Goal: Transaction & Acquisition: Purchase product/service

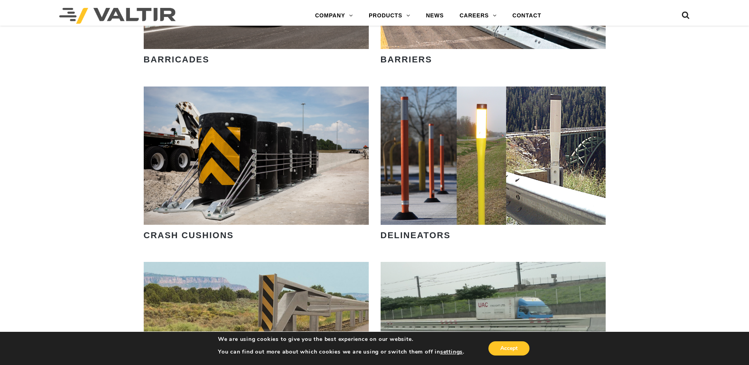
scroll to position [659, 0]
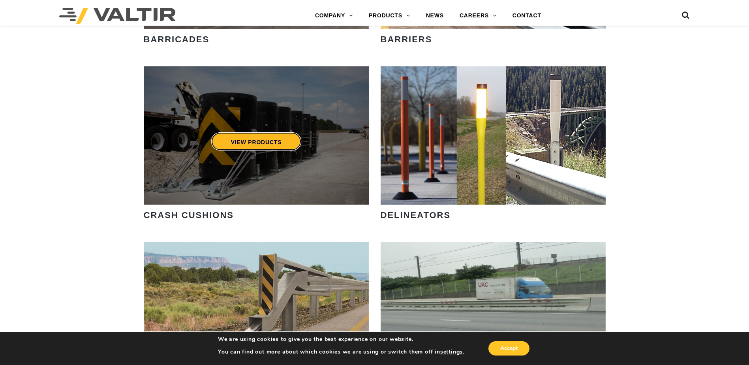
click at [299, 143] on link "VIEW PRODUCTS" at bounding box center [256, 141] width 90 height 18
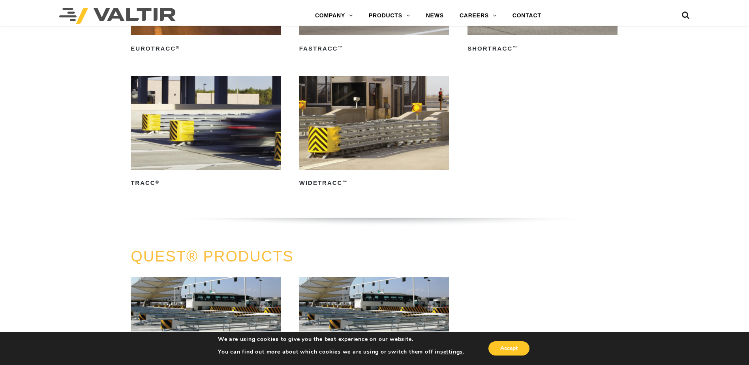
scroll to position [1449, 0]
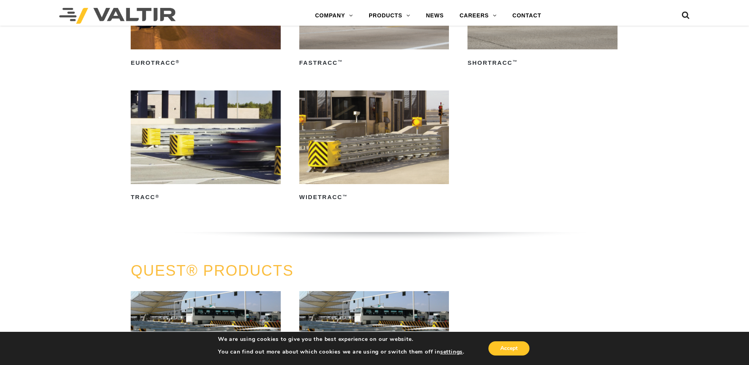
click at [153, 155] on img at bounding box center [206, 137] width 150 height 94
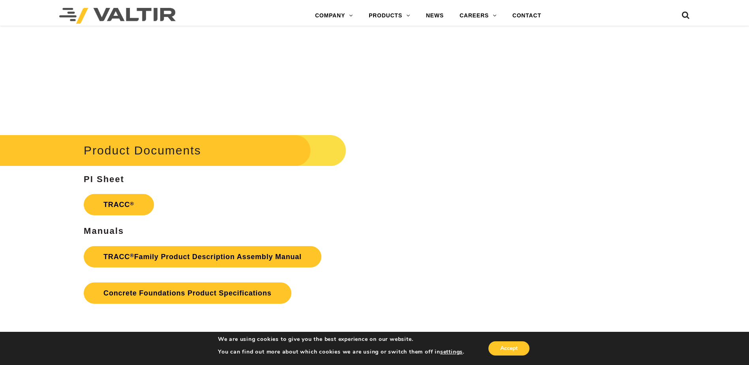
scroll to position [1185, 0]
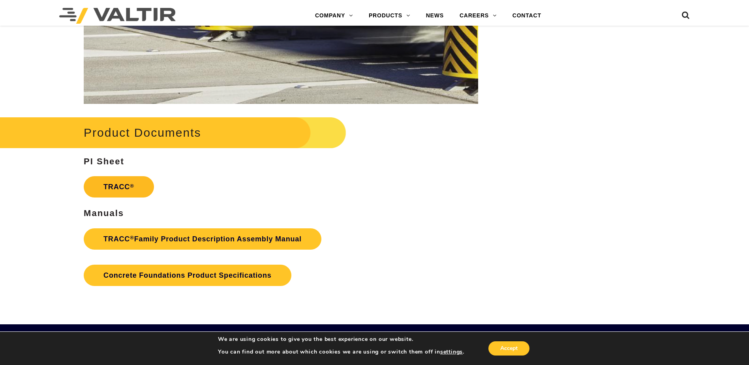
click at [119, 188] on link "TRACC ®" at bounding box center [119, 186] width 70 height 21
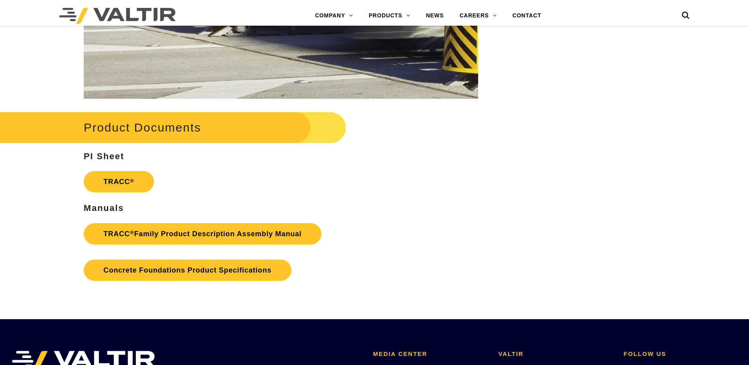
scroll to position [1185, 0]
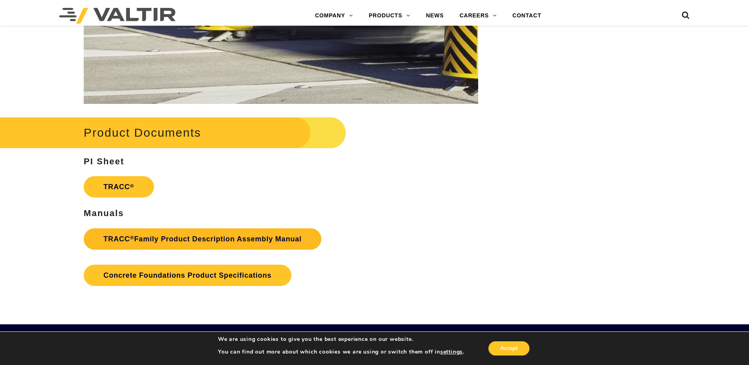
click at [194, 245] on link "TRACC ® Family Product Description Assembly Manual" at bounding box center [203, 238] width 238 height 21
